Goal: Information Seeking & Learning: Check status

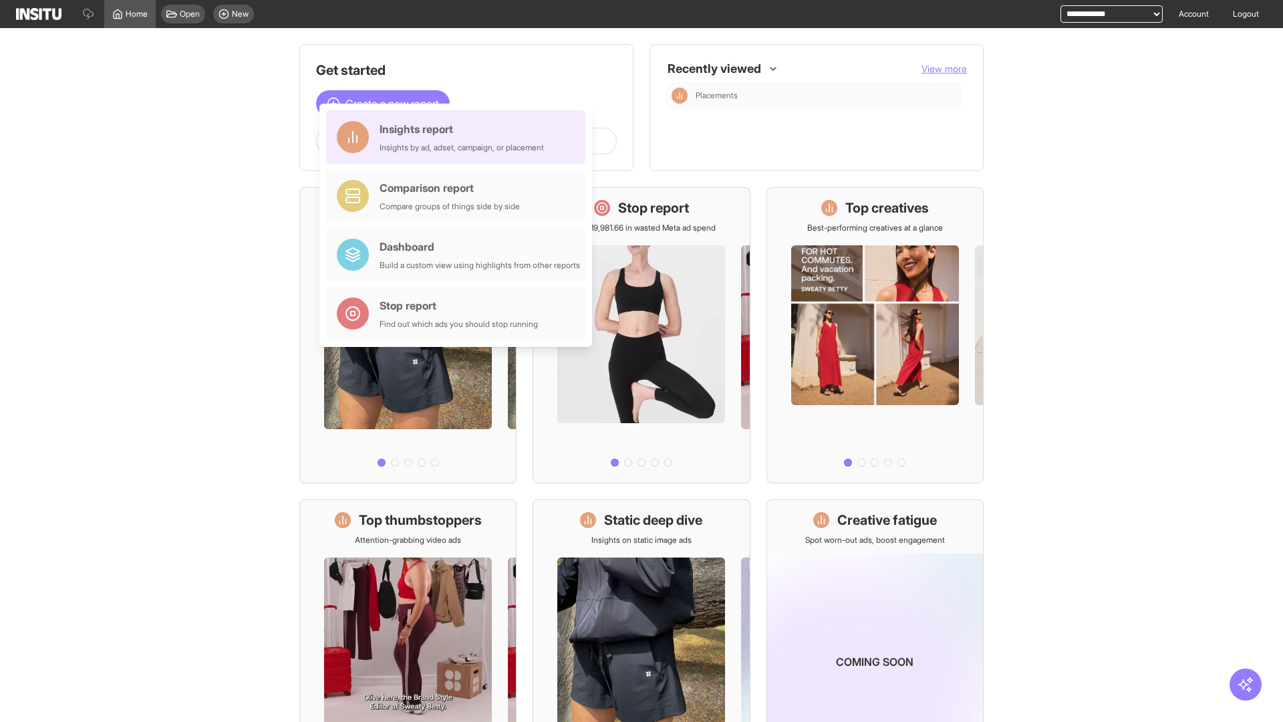
click at [459, 137] on div "Insights report Insights by ad, adset, campaign, or placement" at bounding box center [462, 137] width 164 height 32
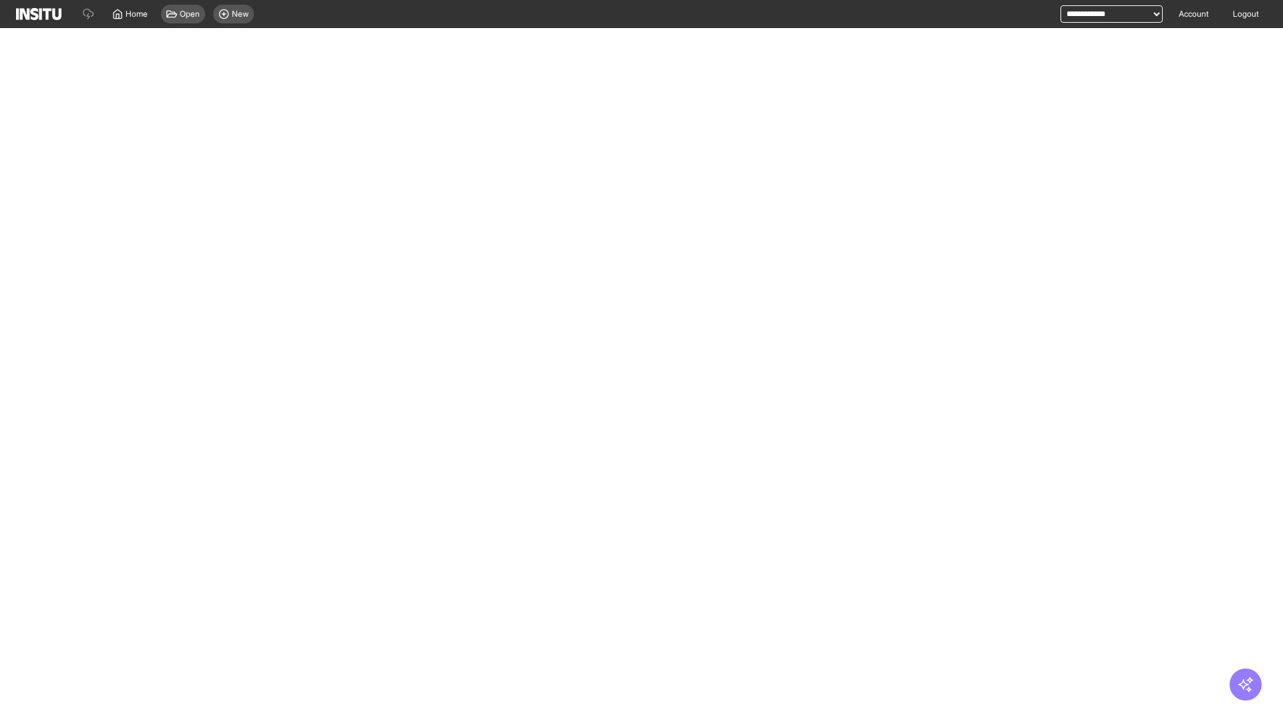
select select "**"
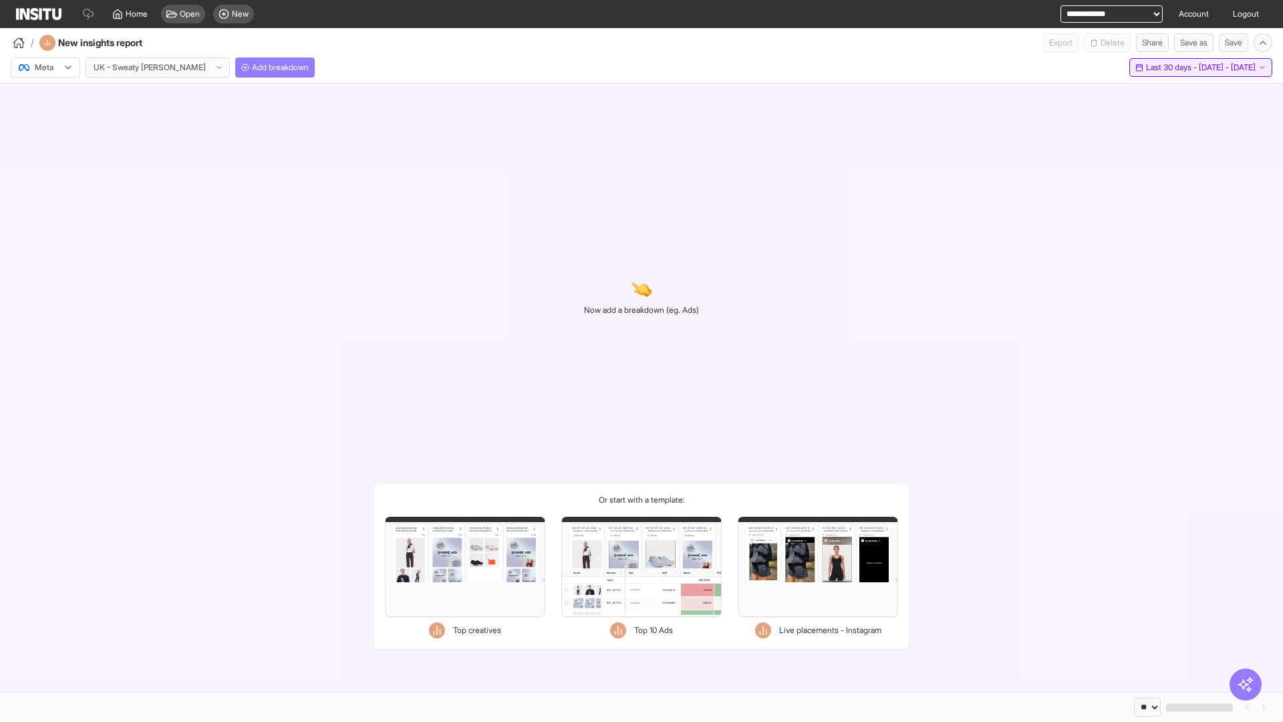
click at [1171, 67] on span "Last 30 days - [DATE] - [DATE]" at bounding box center [1201, 67] width 110 height 11
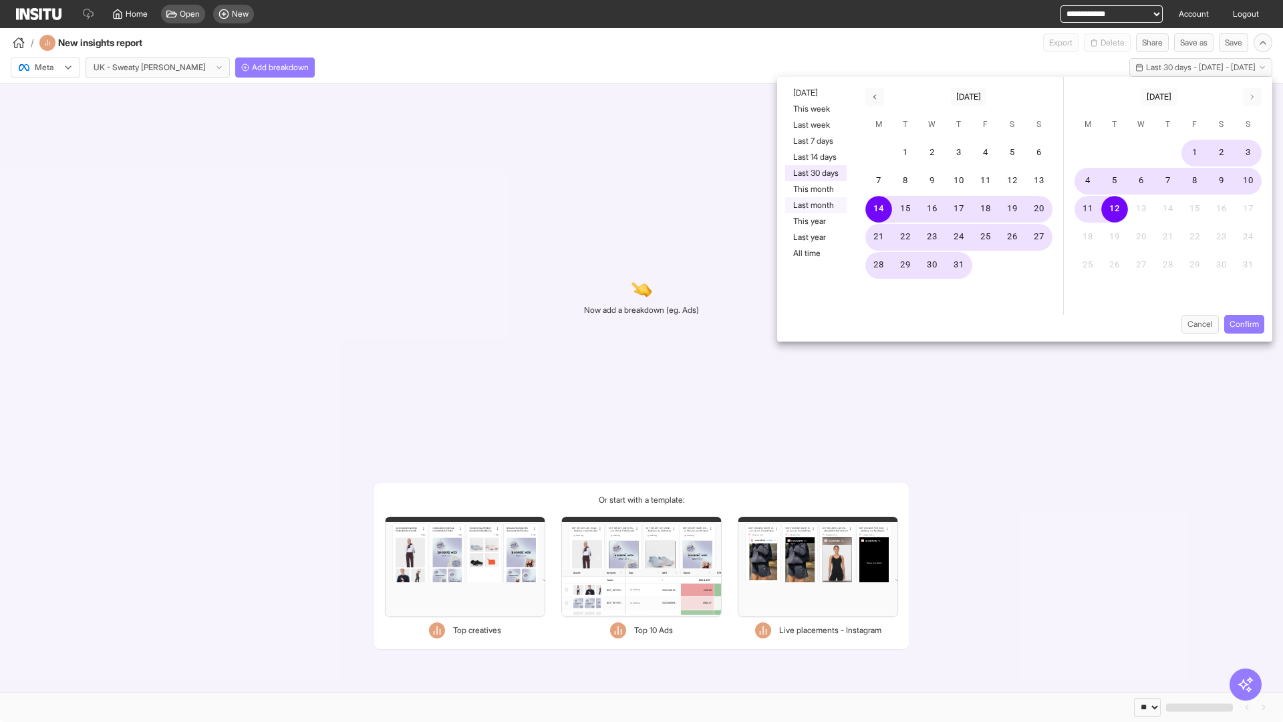
click at [815, 205] on button "Last month" at bounding box center [815, 205] width 61 height 16
